Goal: Find specific page/section: Find specific page/section

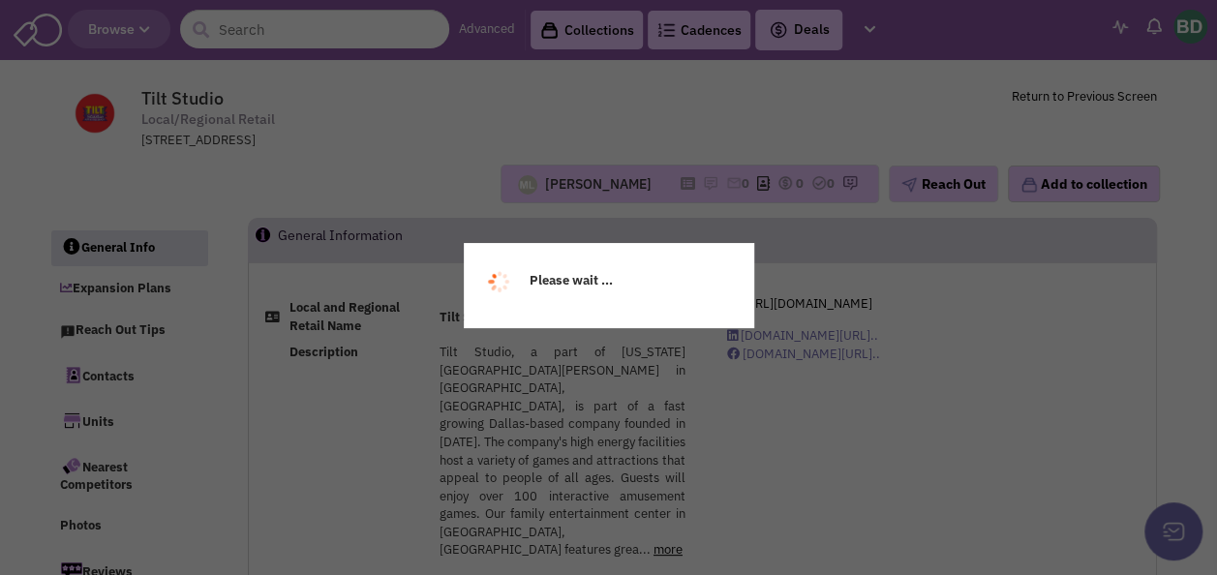
select select
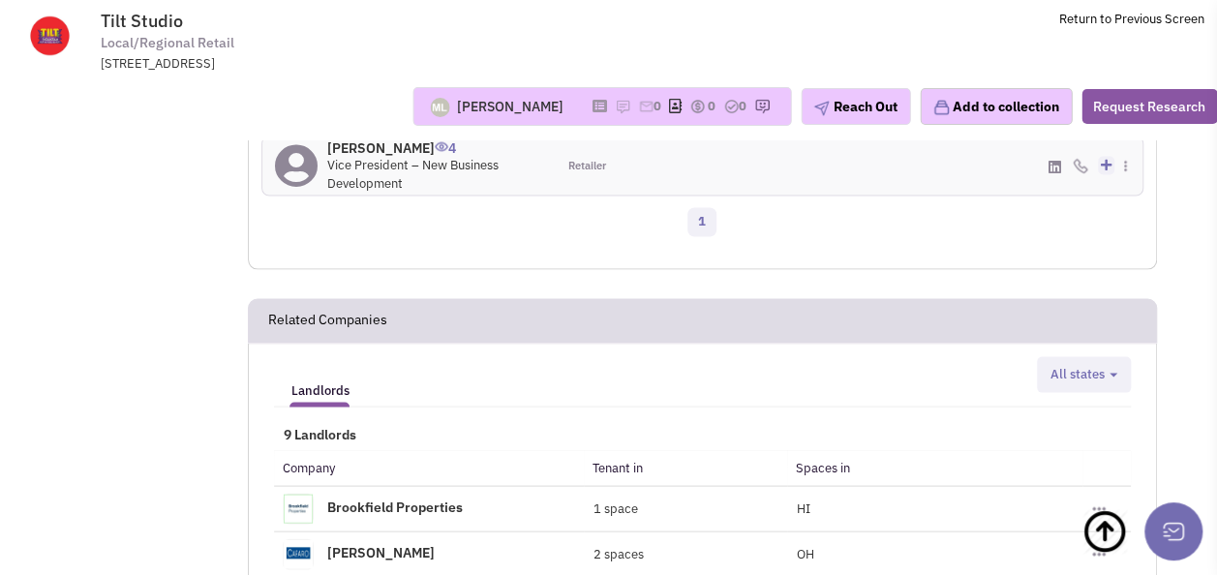
scroll to position [1839, 0]
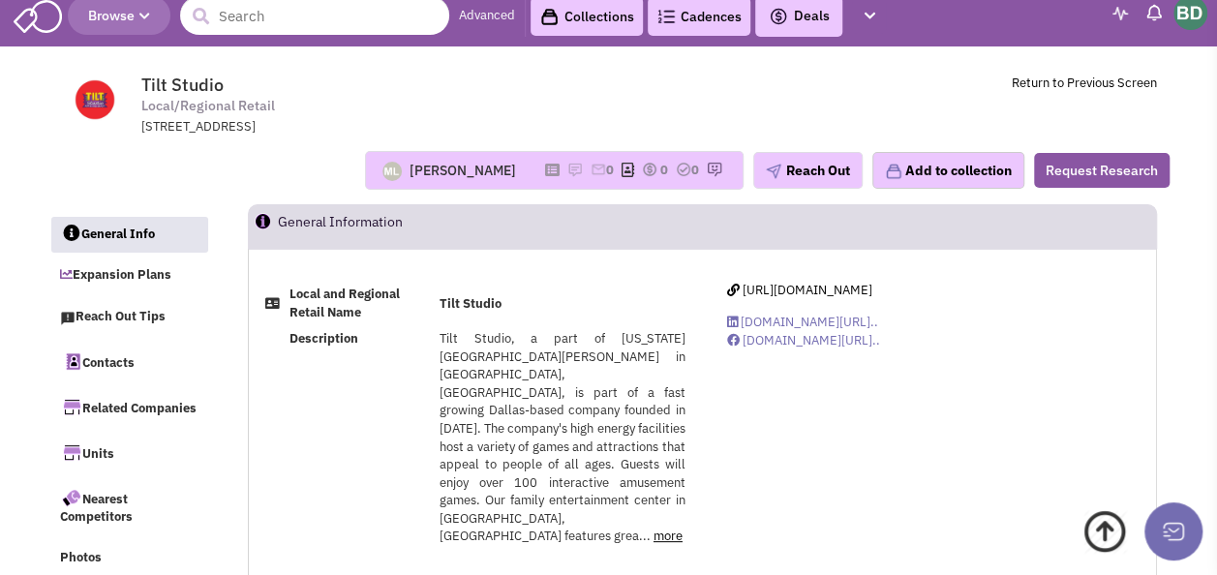
scroll to position [0, 0]
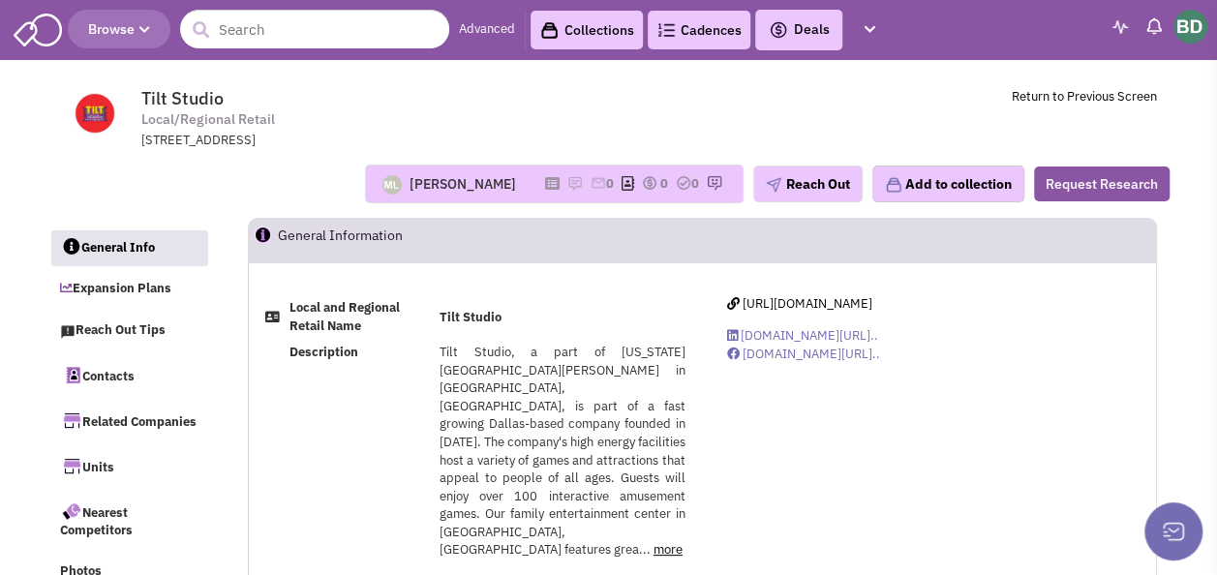
click at [679, 40] on link "Cadences 0" at bounding box center [699, 30] width 103 height 39
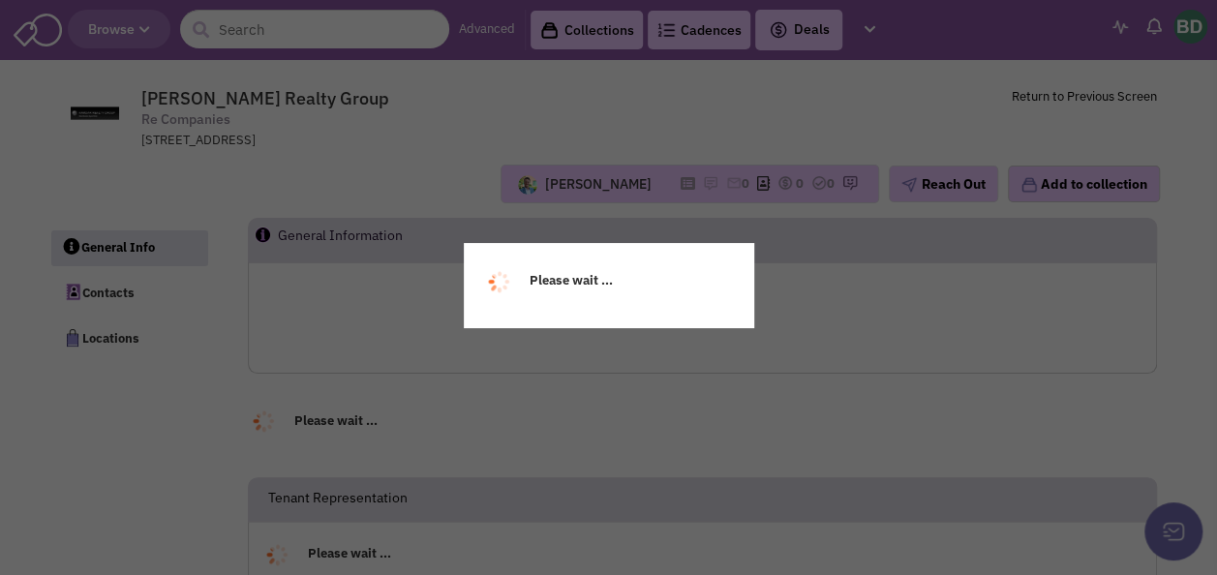
select select
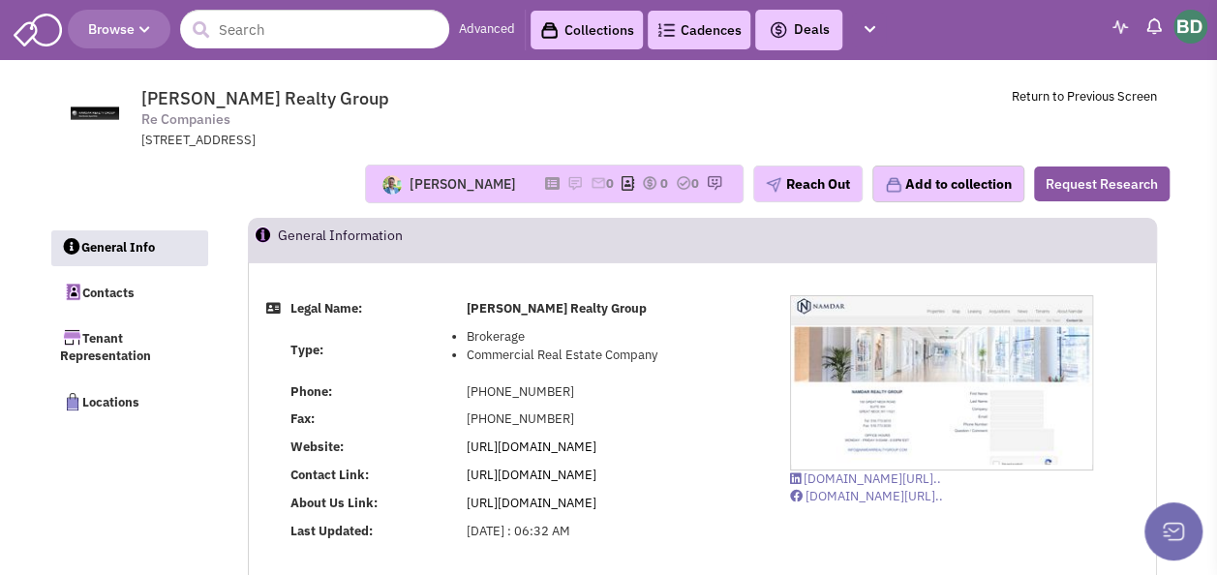
select select
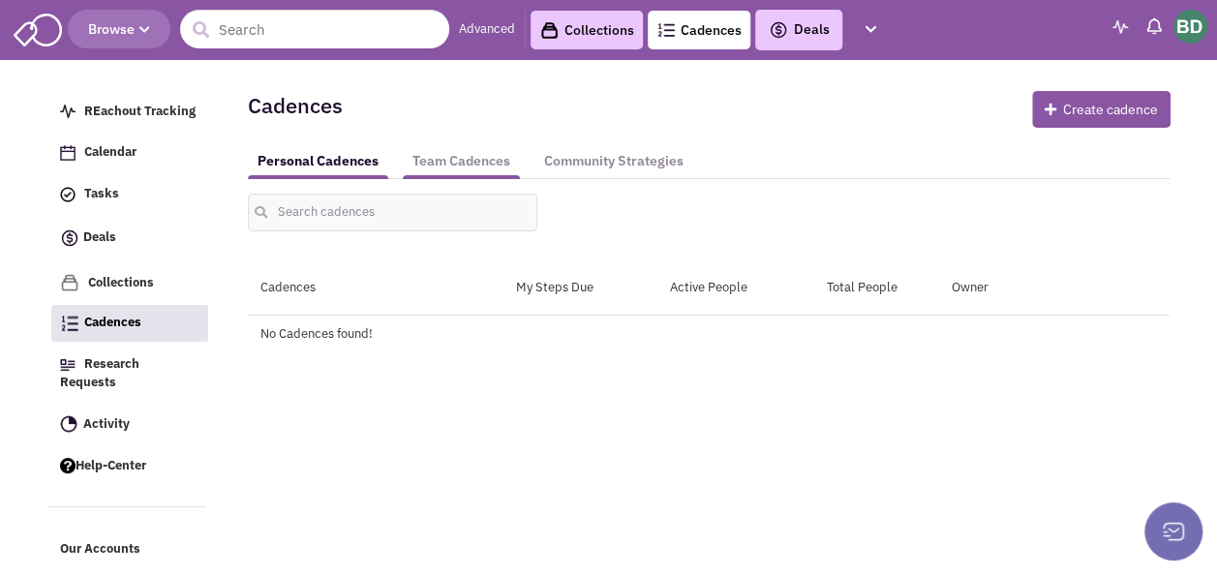
click at [463, 157] on link "Team Cadences" at bounding box center [461, 161] width 117 height 36
click at [335, 153] on link "Personal Cadences" at bounding box center [317, 161] width 139 height 36
click at [335, 205] on input "text" at bounding box center [393, 213] width 290 height 38
